Goal: Transaction & Acquisition: Obtain resource

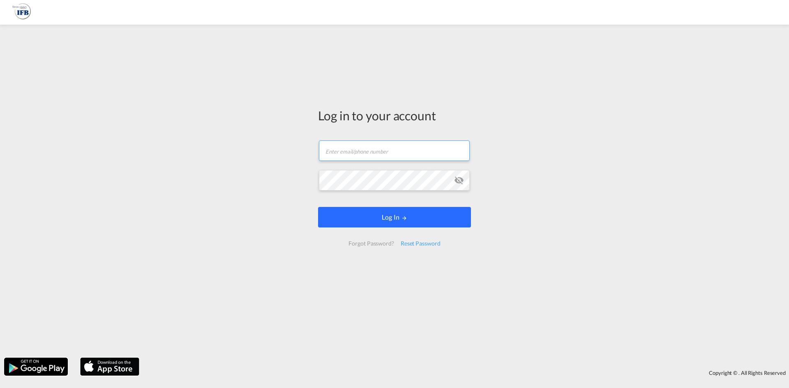
type input "[PERSON_NAME][EMAIL_ADDRESS][DOMAIN_NAME]"
click at [361, 227] on button "Log In" at bounding box center [394, 217] width 153 height 21
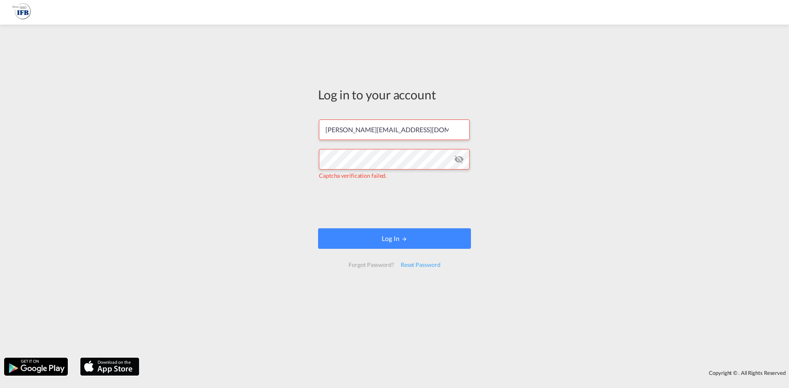
click at [375, 250] on form "[PERSON_NAME][EMAIL_ADDRESS][DOMAIN_NAME] Captcha verification failed. Log In F…" at bounding box center [394, 193] width 153 height 164
click at [374, 239] on button "Log In" at bounding box center [394, 239] width 153 height 21
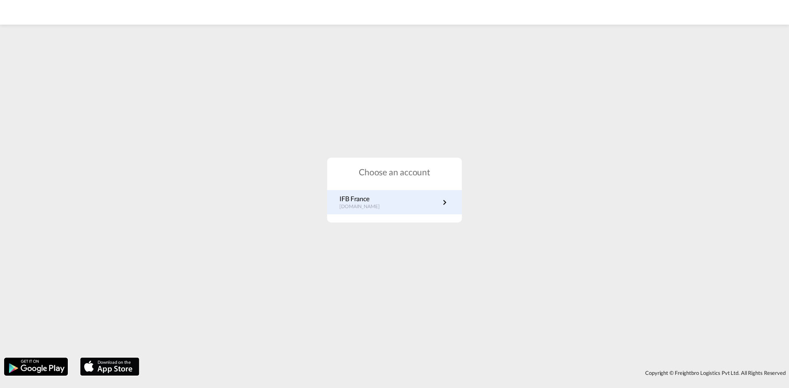
click at [392, 197] on link "IFB France fr.portal.ifb.com" at bounding box center [394, 202] width 110 height 16
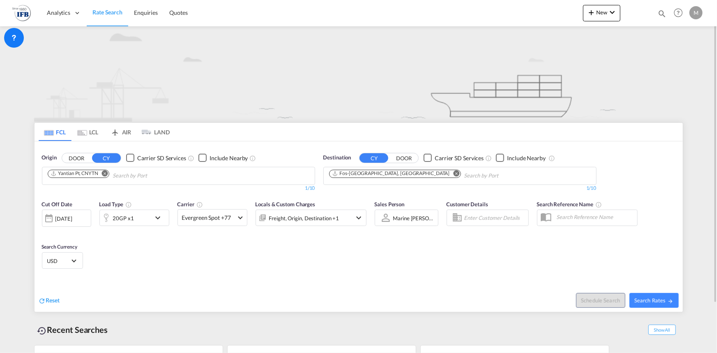
click at [147, 217] on div "20GP x1" at bounding box center [125, 218] width 51 height 16
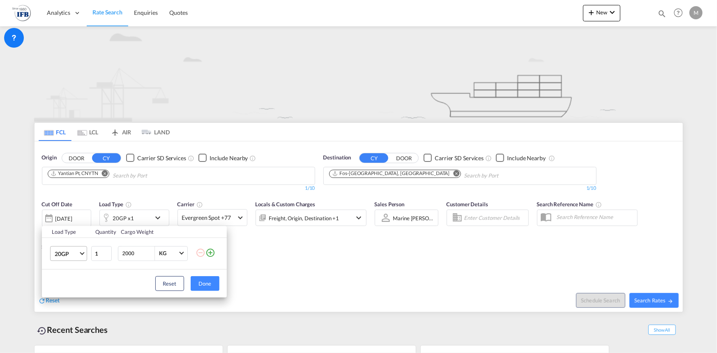
click at [67, 252] on span "20GP" at bounding box center [67, 254] width 24 height 8
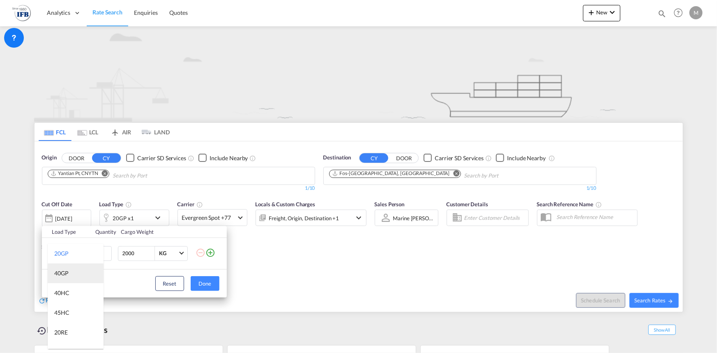
click at [70, 278] on md-option "40GP" at bounding box center [76, 273] width 56 height 20
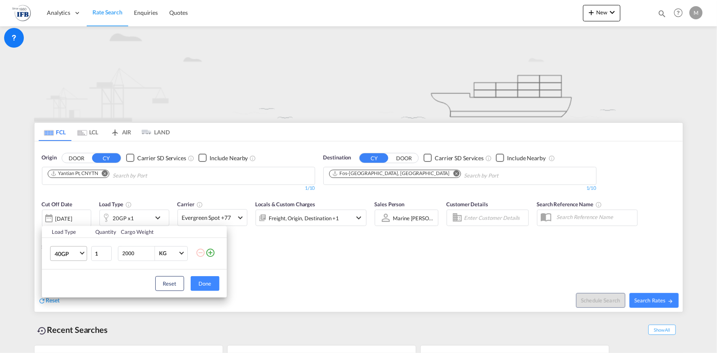
click at [136, 180] on div "Load Type Quantity Cargo Weight 40GP 1 2000 KG KG Load type addition is restric…" at bounding box center [358, 176] width 717 height 353
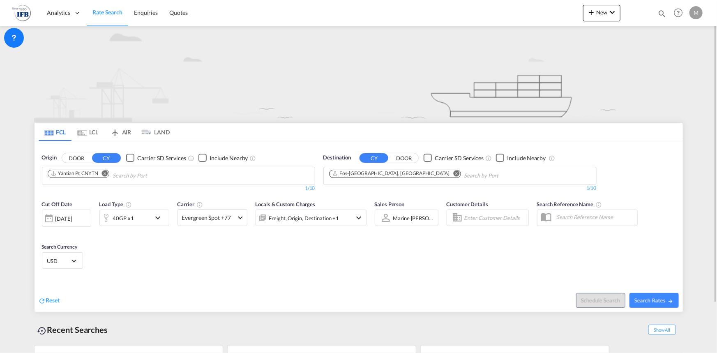
click at [136, 179] on input "Chips input." at bounding box center [152, 175] width 78 height 13
click at [138, 183] on body "Analytics Reports Rate Search Enquiries Quotes Analytics Reports" at bounding box center [358, 176] width 717 height 353
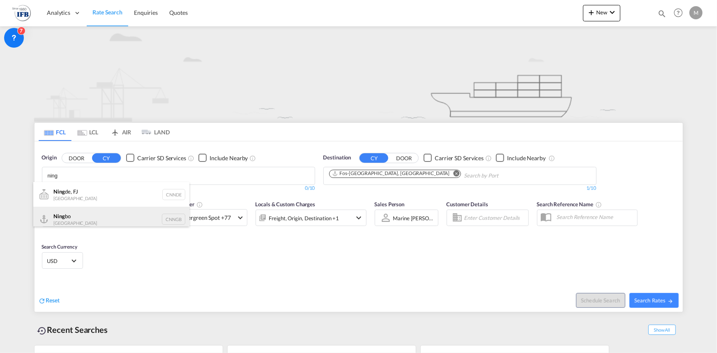
type input "ning"
click at [113, 224] on div "Ning bo China CNNGB" at bounding box center [111, 219] width 156 height 25
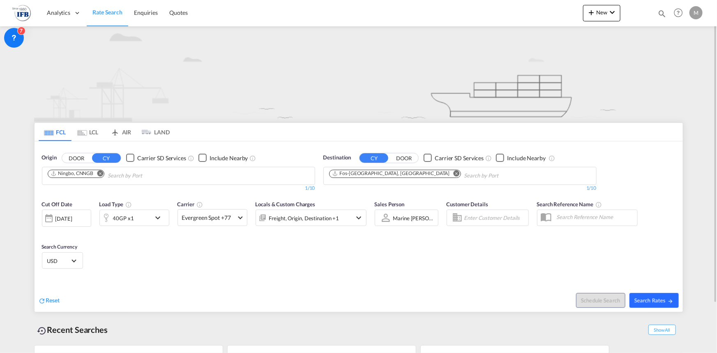
click at [654, 300] on span "Search Rates" at bounding box center [654, 300] width 39 height 7
type input "CNNGB to FRFOS / [DATE]"
